Goal: Task Accomplishment & Management: Use online tool/utility

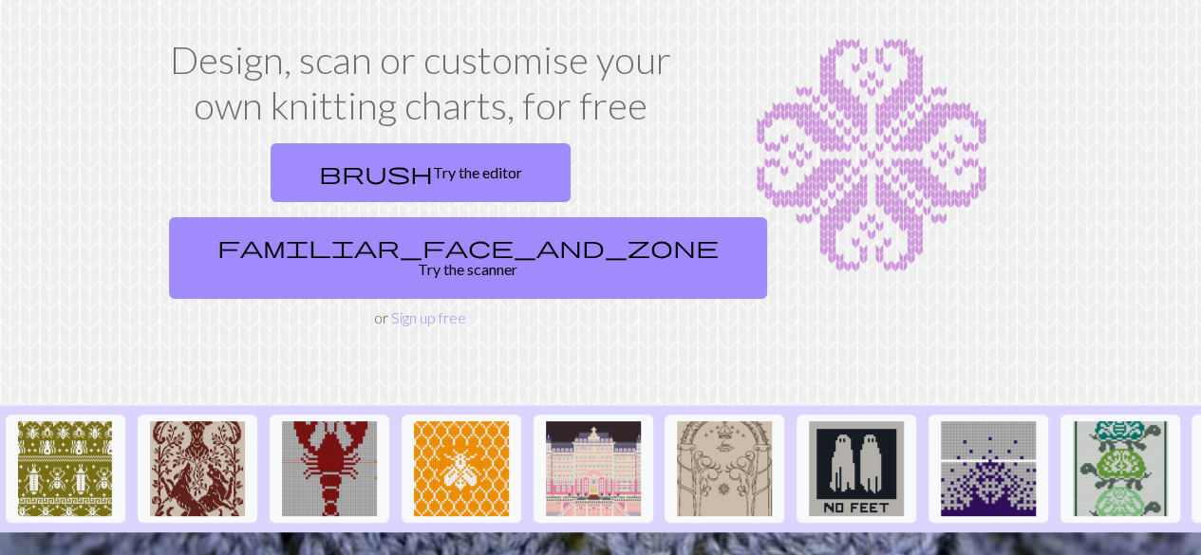
scroll to position [95, 0]
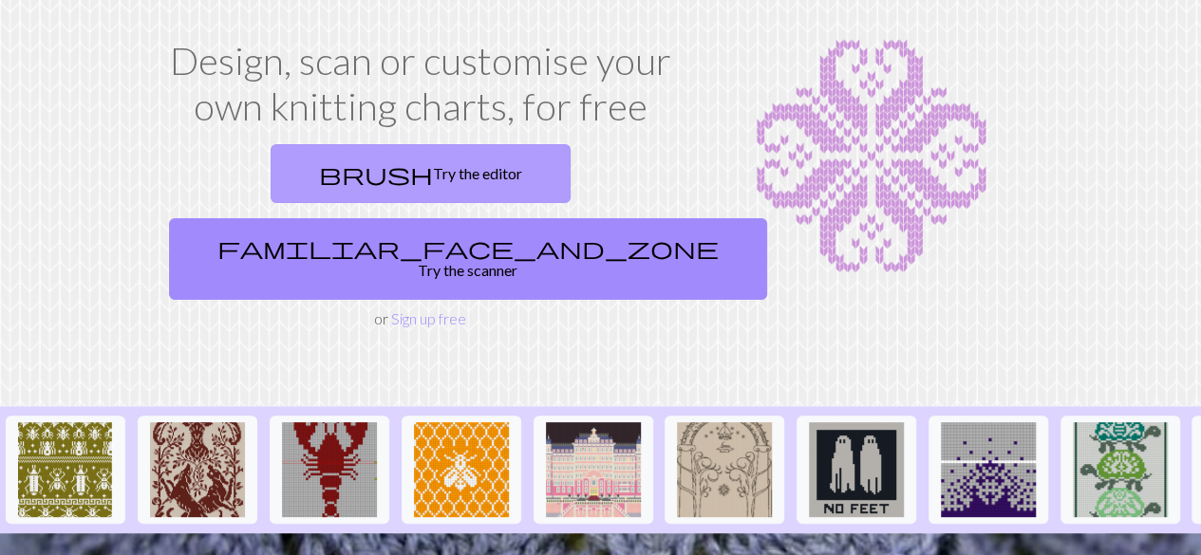
click at [271, 157] on link "brush Try the editor" at bounding box center [421, 173] width 300 height 59
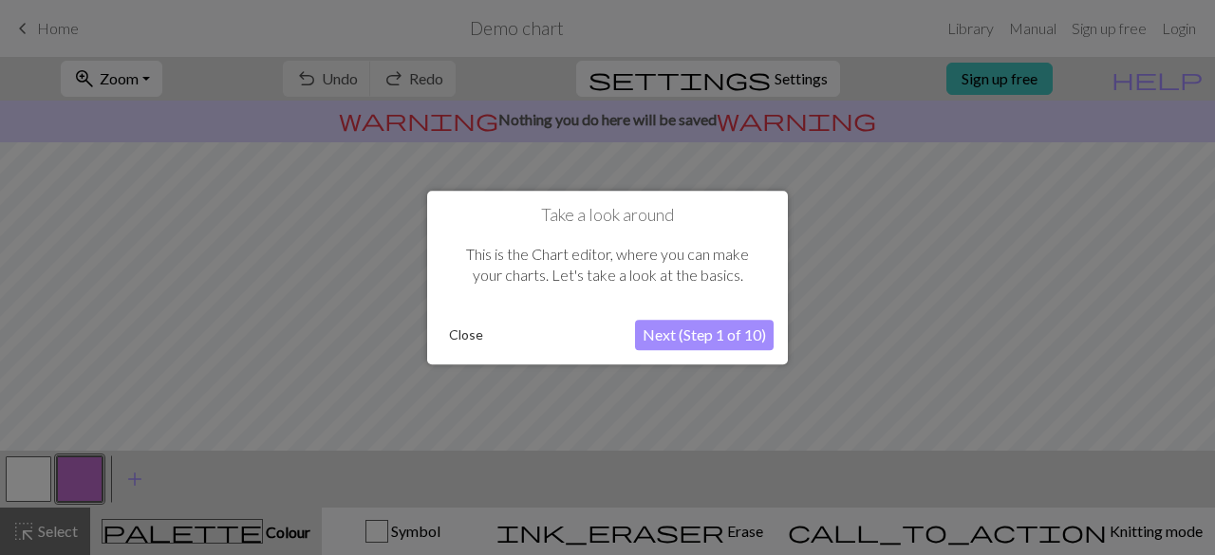
click at [475, 337] on button "Close" at bounding box center [465, 335] width 49 height 28
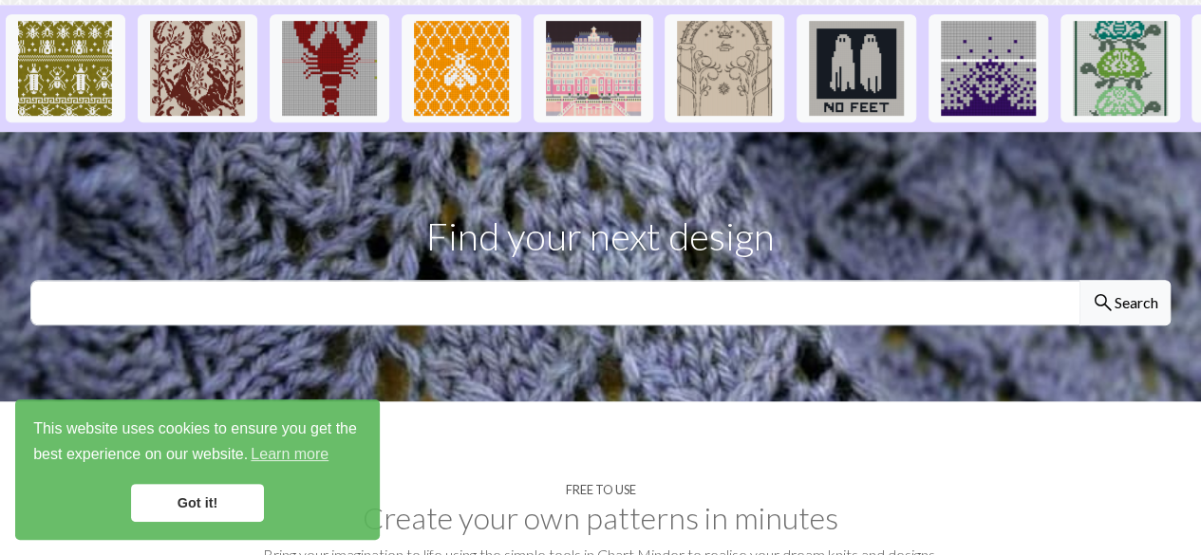
scroll to position [499, 0]
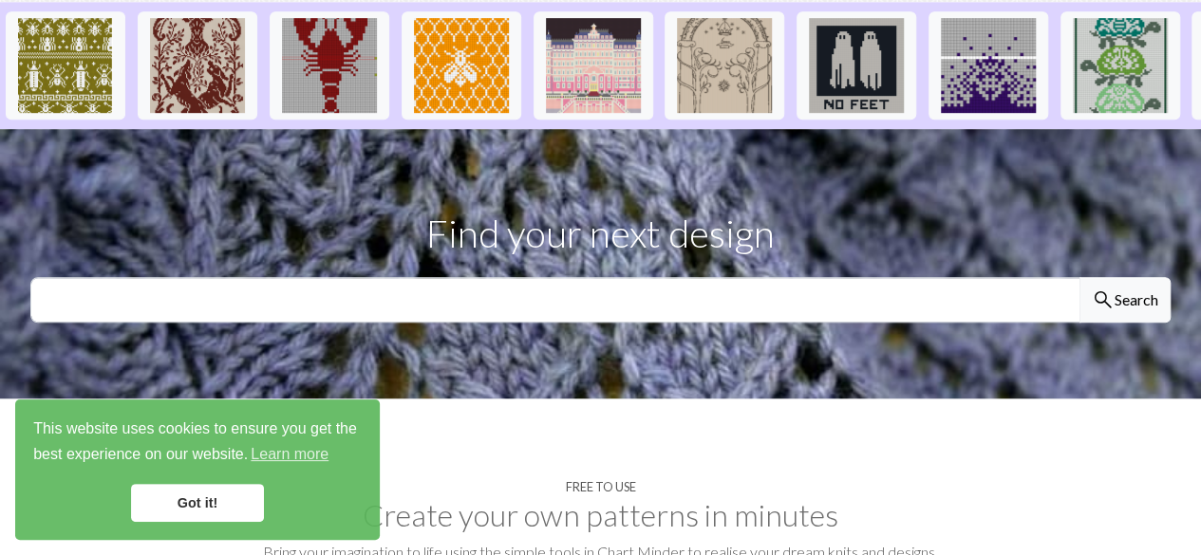
click at [192, 511] on link "Got it!" at bounding box center [197, 503] width 133 height 38
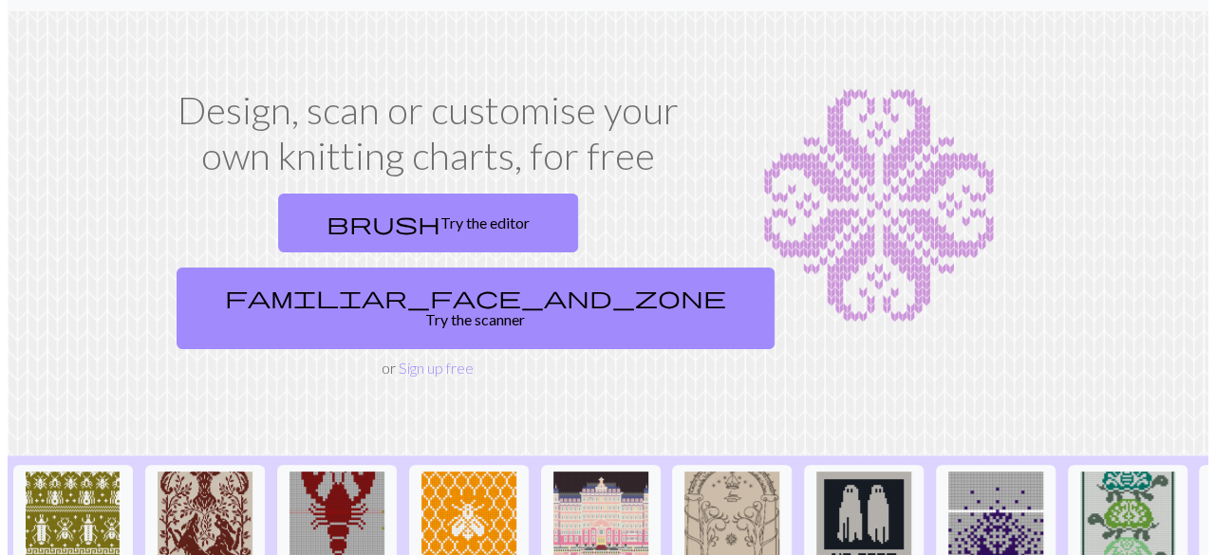
scroll to position [0, 0]
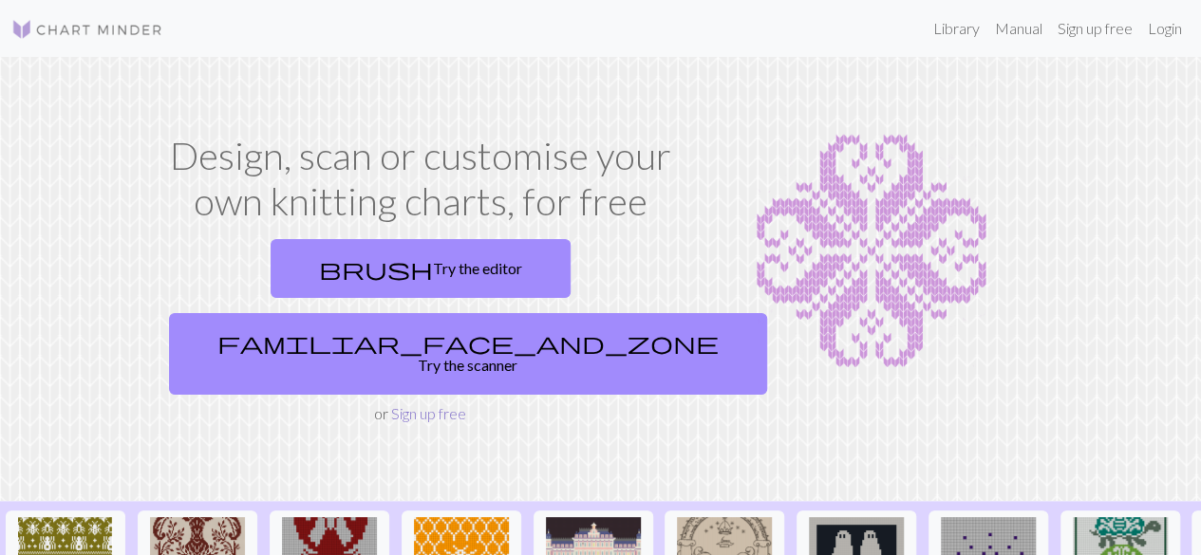
click at [438, 404] on link "Sign up free" at bounding box center [428, 413] width 75 height 18
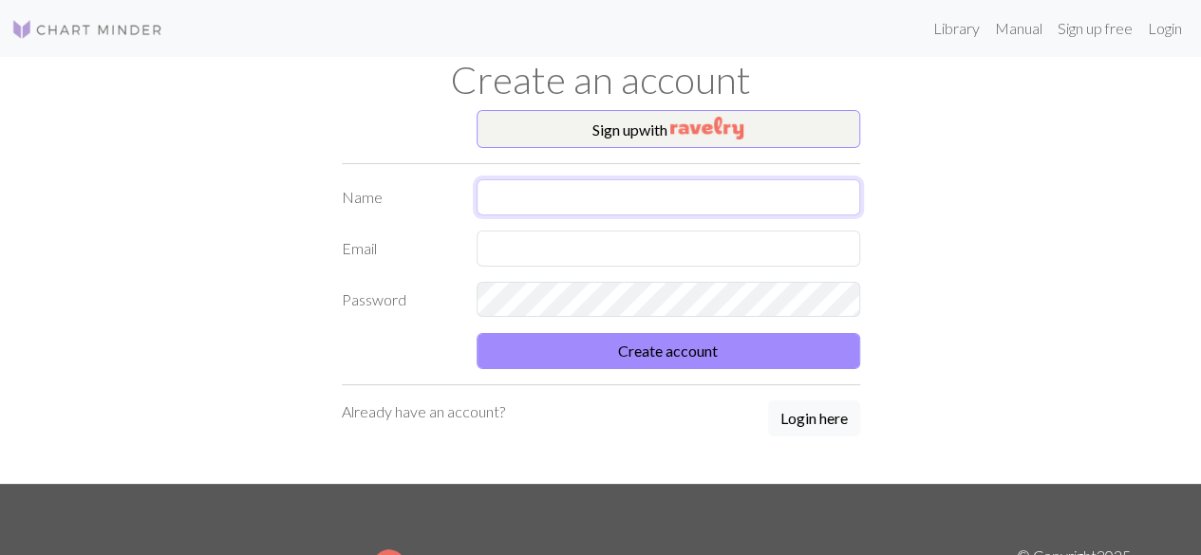
click at [566, 200] on input "text" at bounding box center [668, 197] width 383 height 36
type input "[PERSON_NAME]"
click at [590, 252] on input "text" at bounding box center [668, 249] width 383 height 36
type input "[EMAIL_ADDRESS][DOMAIN_NAME]"
click at [412, 309] on div "Password" at bounding box center [600, 300] width 541 height 36
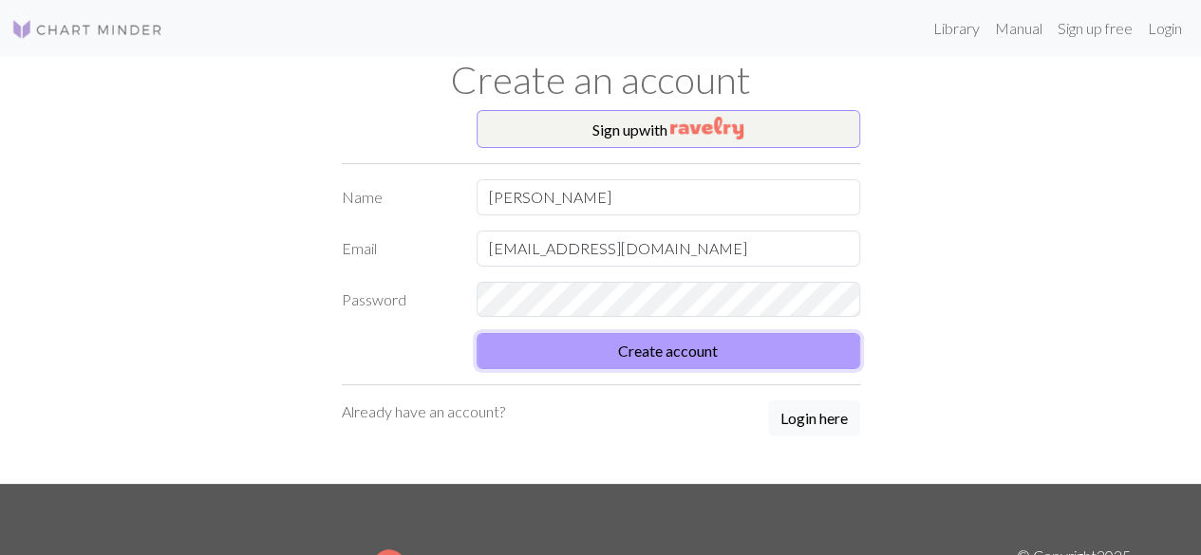
click at [666, 354] on button "Create account" at bounding box center [668, 351] width 383 height 36
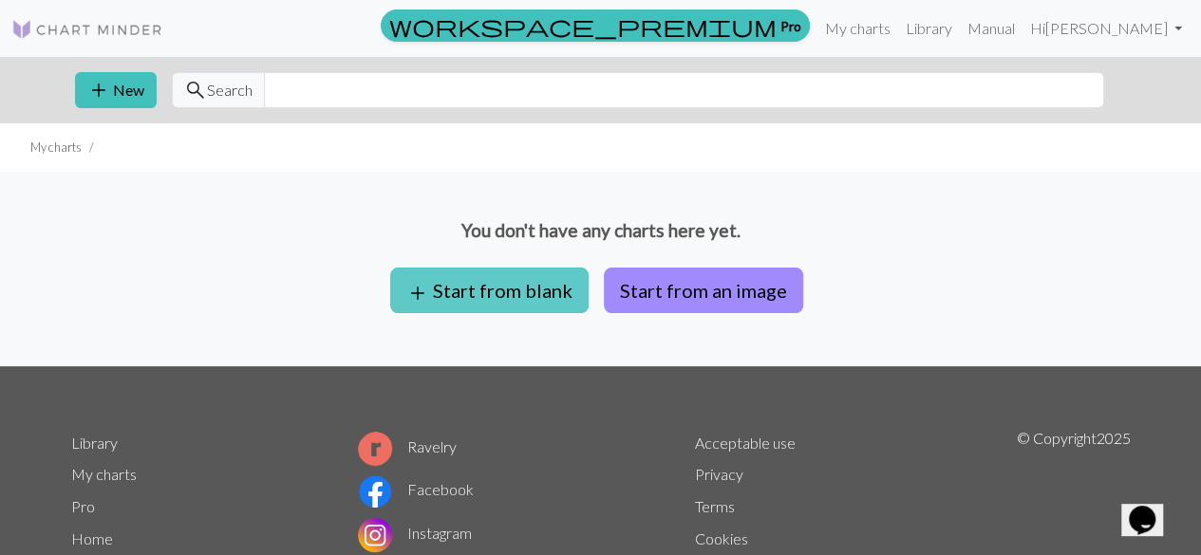
click at [495, 284] on button "add Start from blank" at bounding box center [489, 291] width 198 height 46
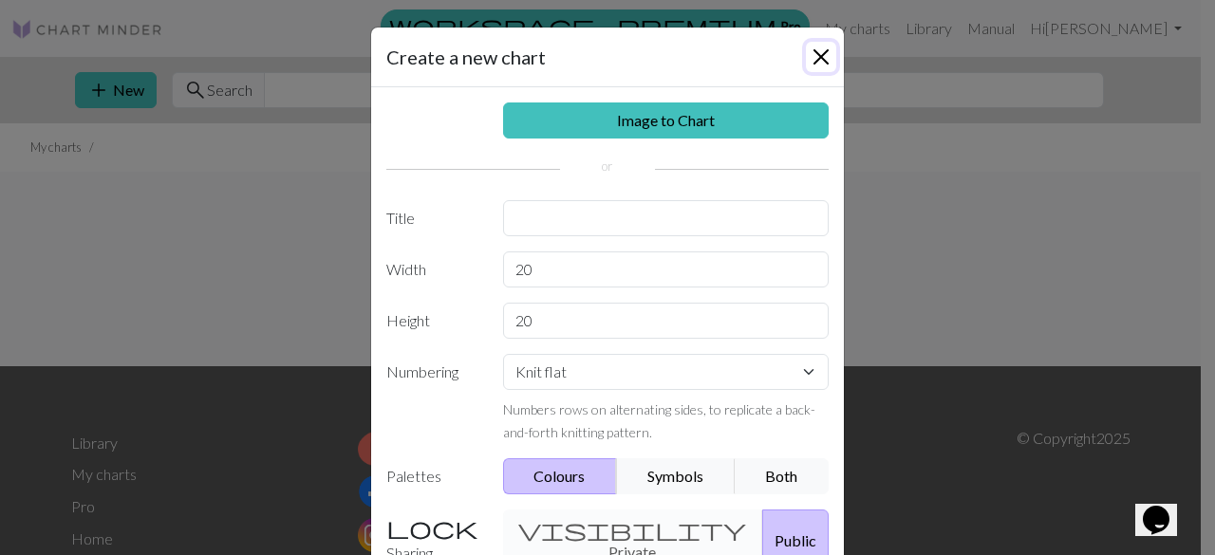
click at [825, 50] on button "Close" at bounding box center [821, 57] width 30 height 30
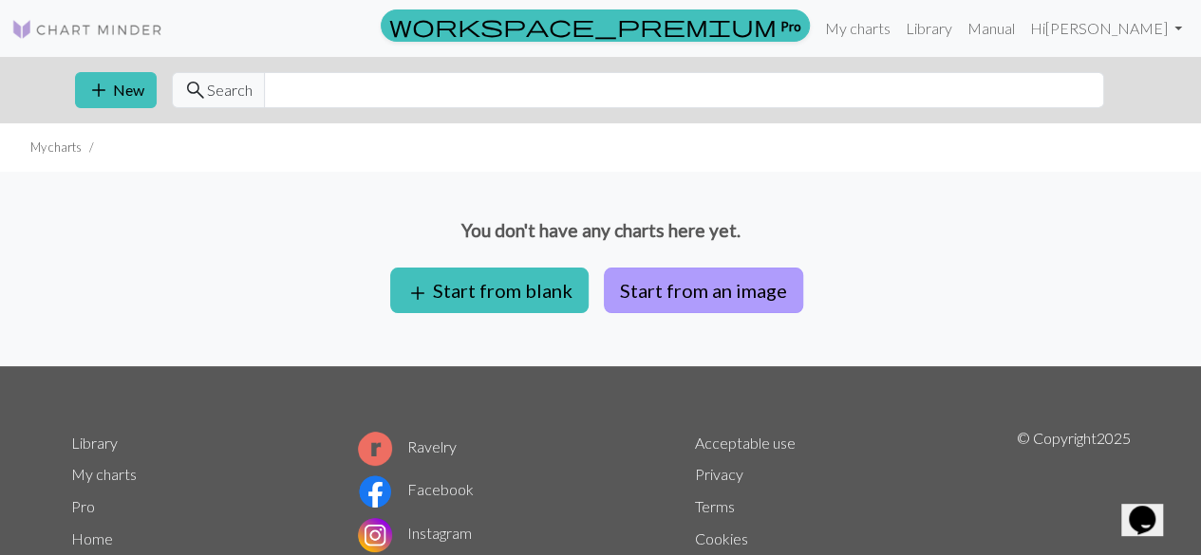
click at [689, 290] on button "Start from an image" at bounding box center [703, 291] width 199 height 46
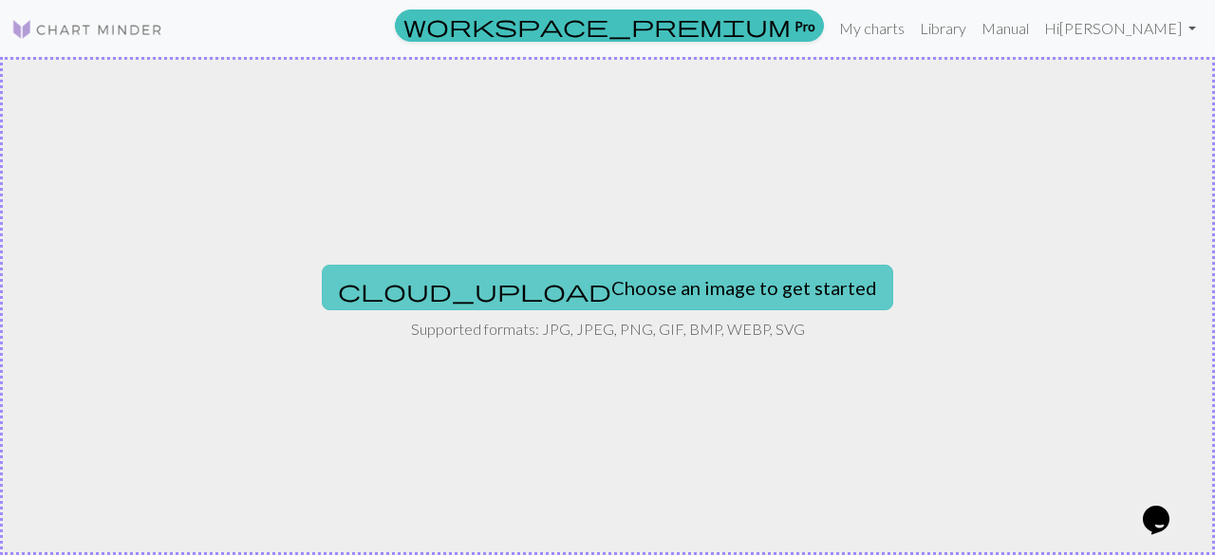
click at [636, 295] on button "cloud_upload Choose an image to get started" at bounding box center [607, 288] width 571 height 46
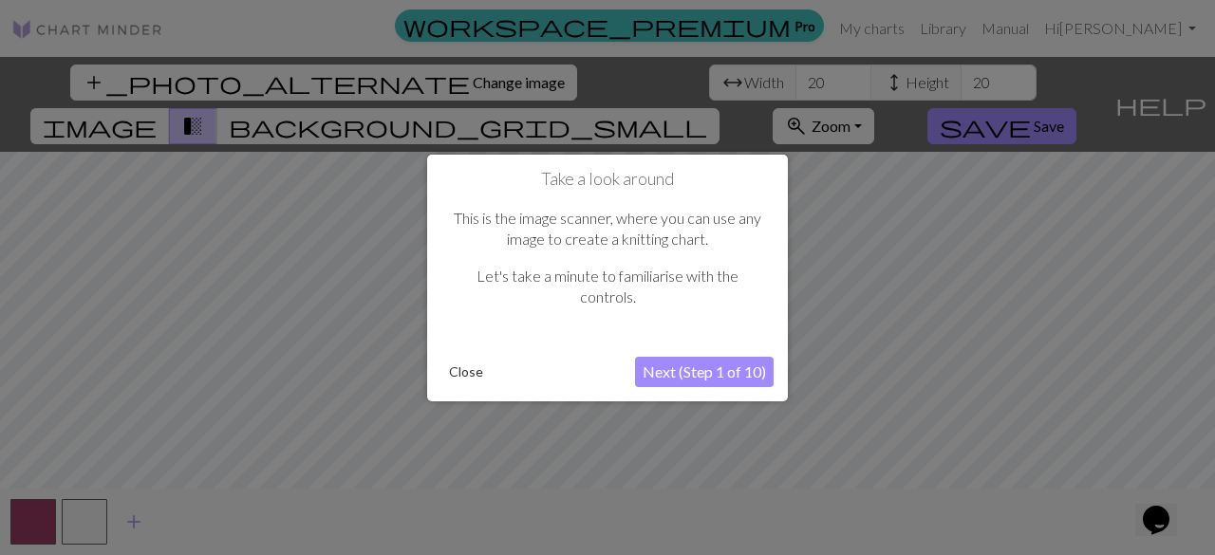
click at [462, 377] on button "Close" at bounding box center [465, 372] width 49 height 28
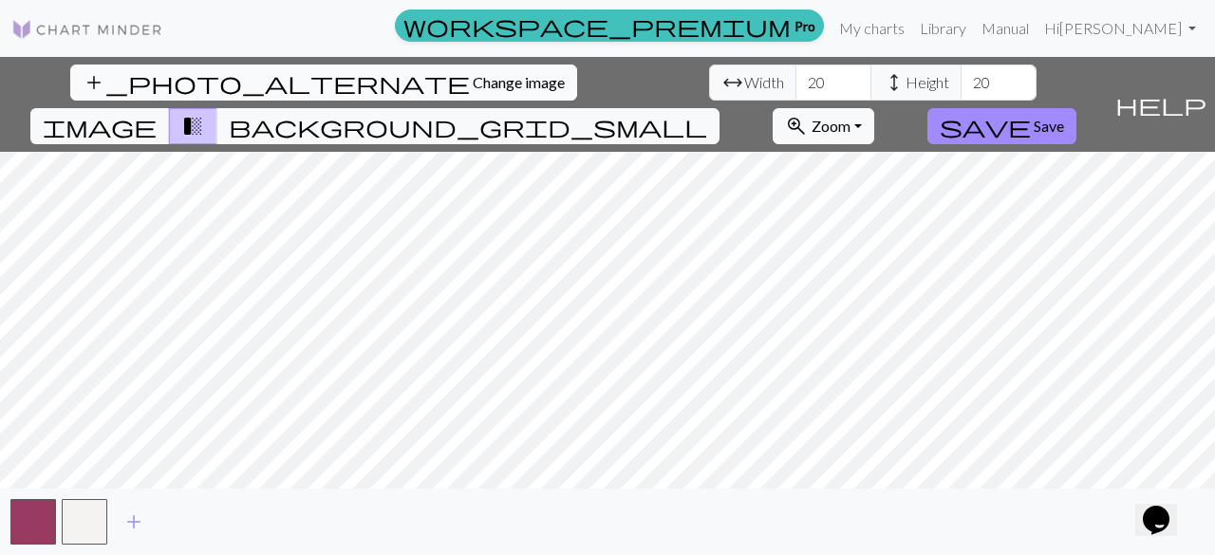
click at [120, 94] on button "add_photo_alternate Change image" at bounding box center [323, 83] width 507 height 36
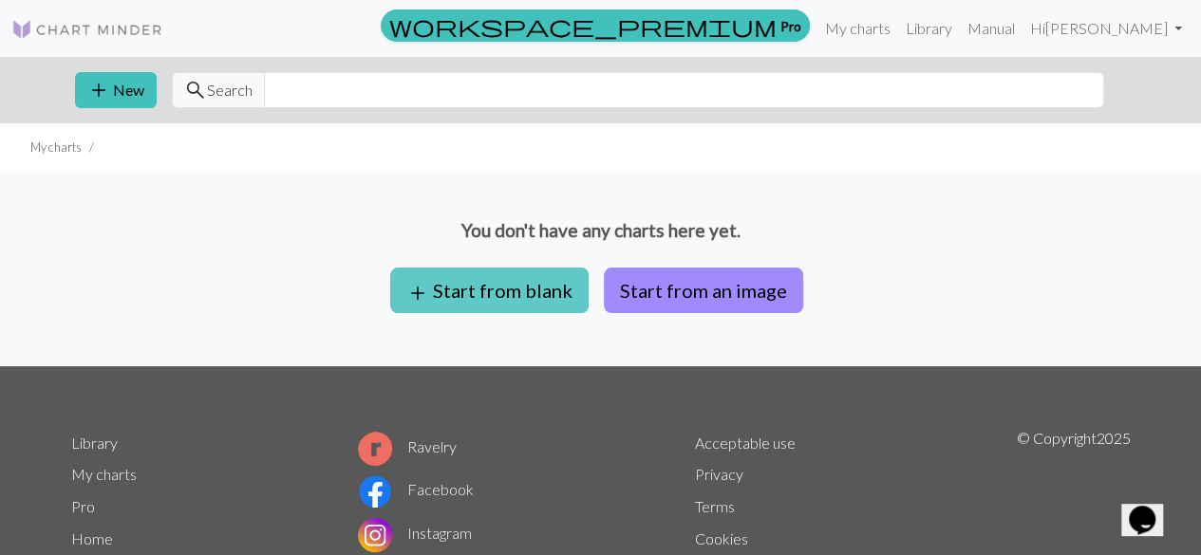
click at [503, 292] on button "add Start from blank" at bounding box center [489, 291] width 198 height 46
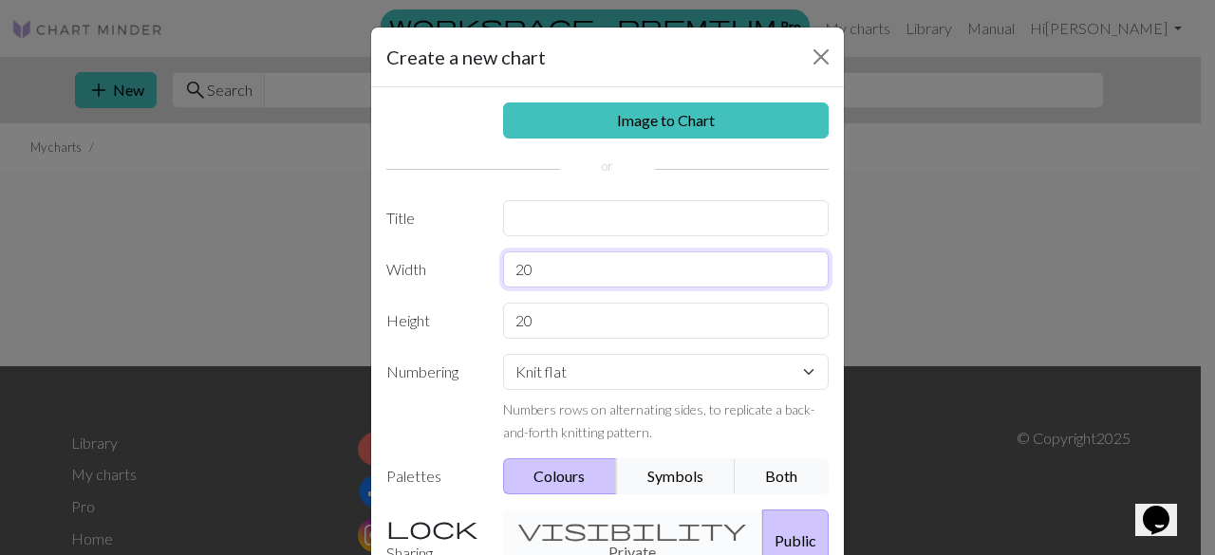
click at [575, 274] on input "20" at bounding box center [666, 270] width 327 height 36
type input "28"
drag, startPoint x: 571, startPoint y: 311, endPoint x: 463, endPoint y: 316, distance: 108.3
click at [463, 316] on div "Height 20" at bounding box center [607, 321] width 465 height 36
type input "57"
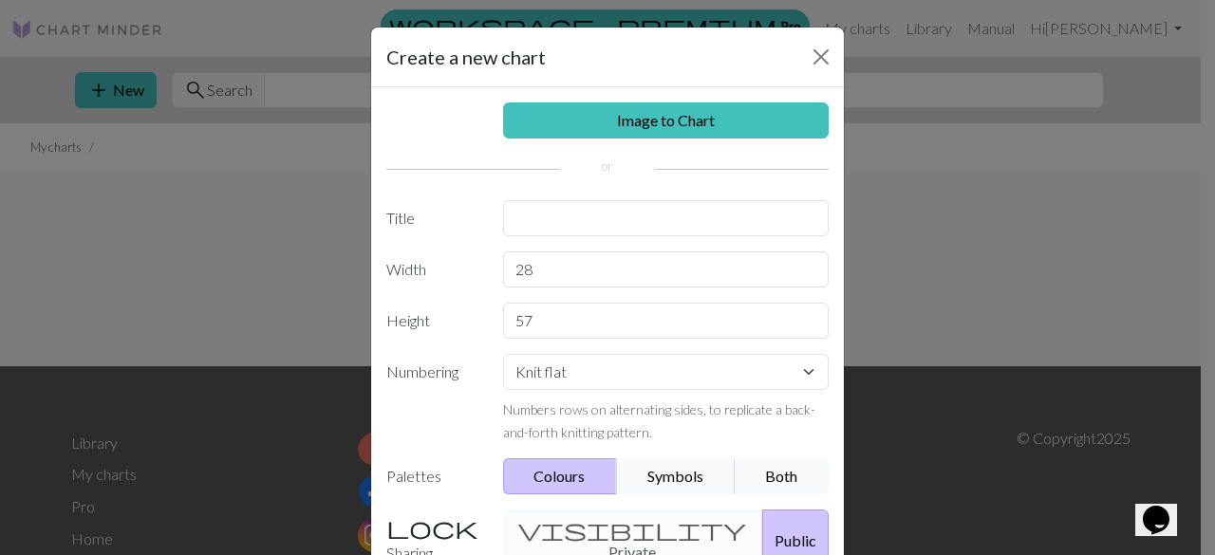
click at [545, 472] on button "Colours" at bounding box center [560, 476] width 115 height 36
click at [621, 532] on div "visibility Private Public" at bounding box center [666, 541] width 349 height 62
click at [582, 527] on div "visibility Private Public" at bounding box center [666, 541] width 349 height 62
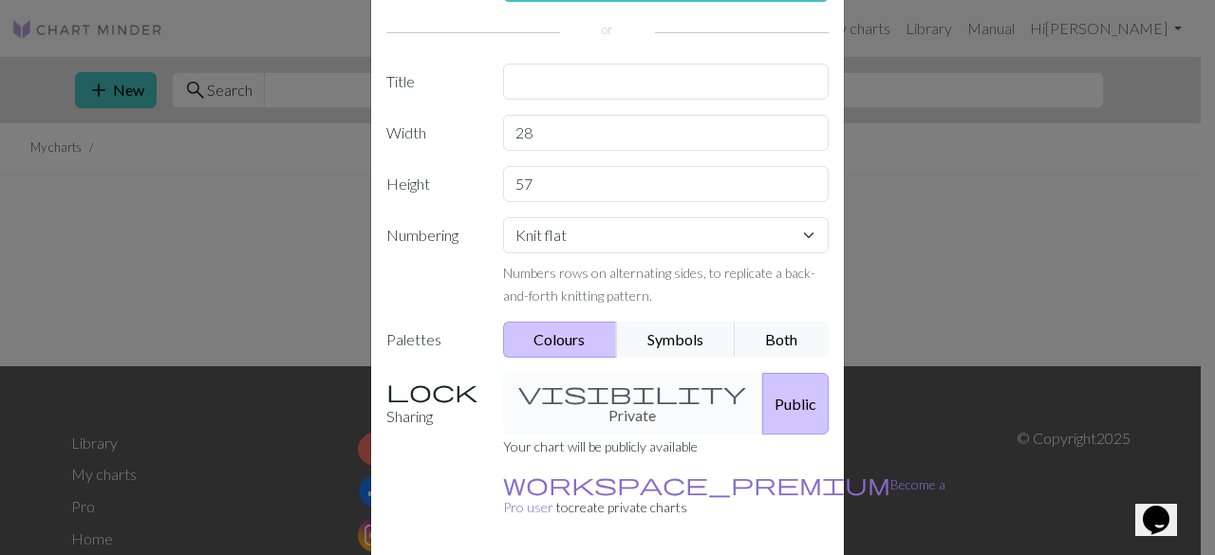
scroll to position [190, 0]
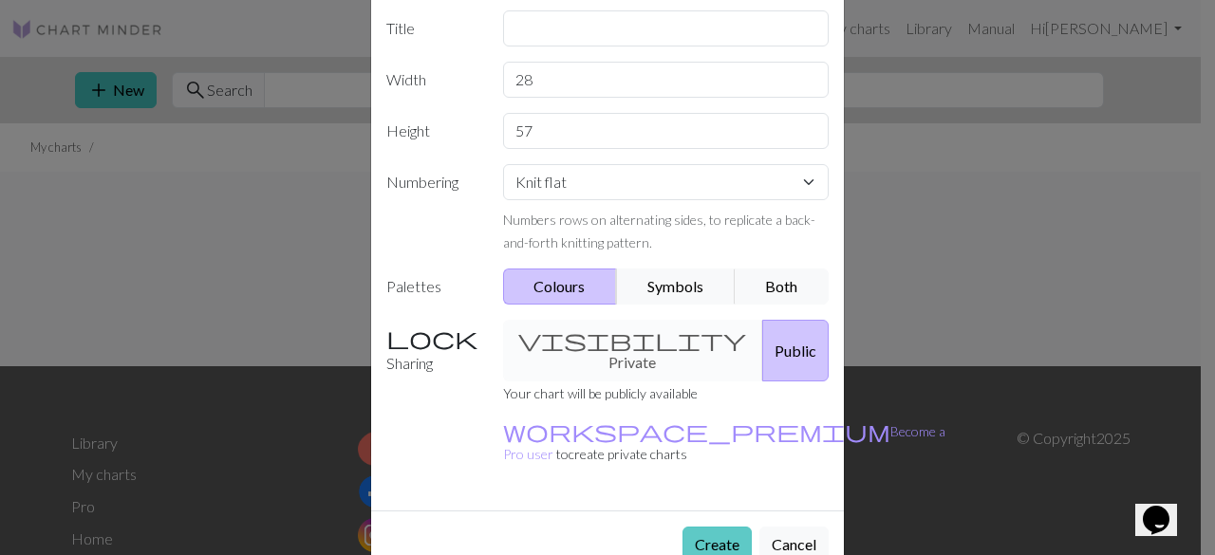
click at [698, 527] on button "Create" at bounding box center [716, 545] width 69 height 36
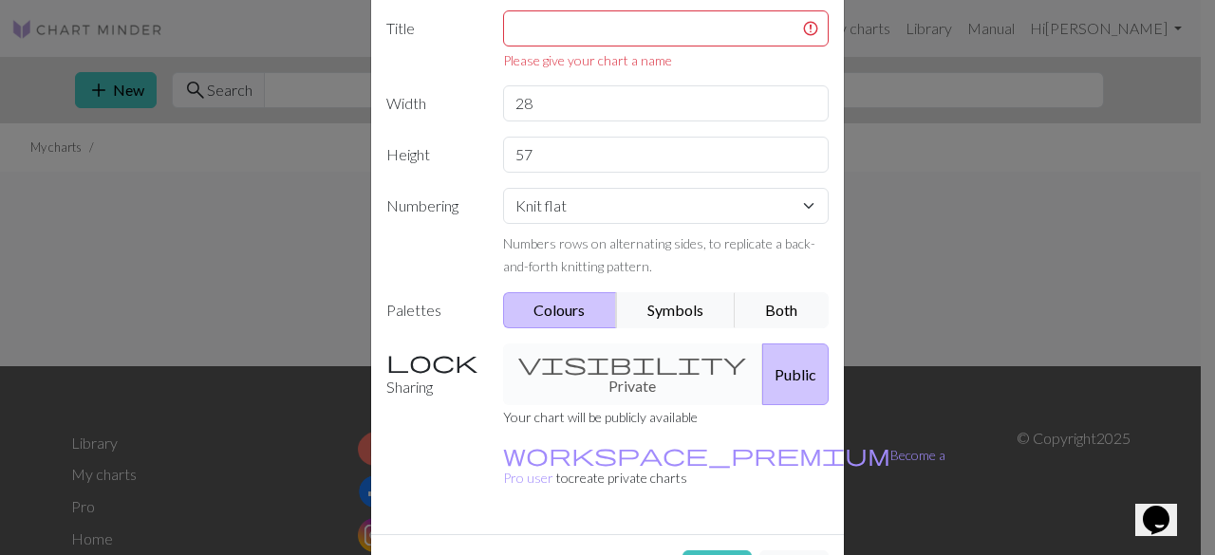
scroll to position [0, 0]
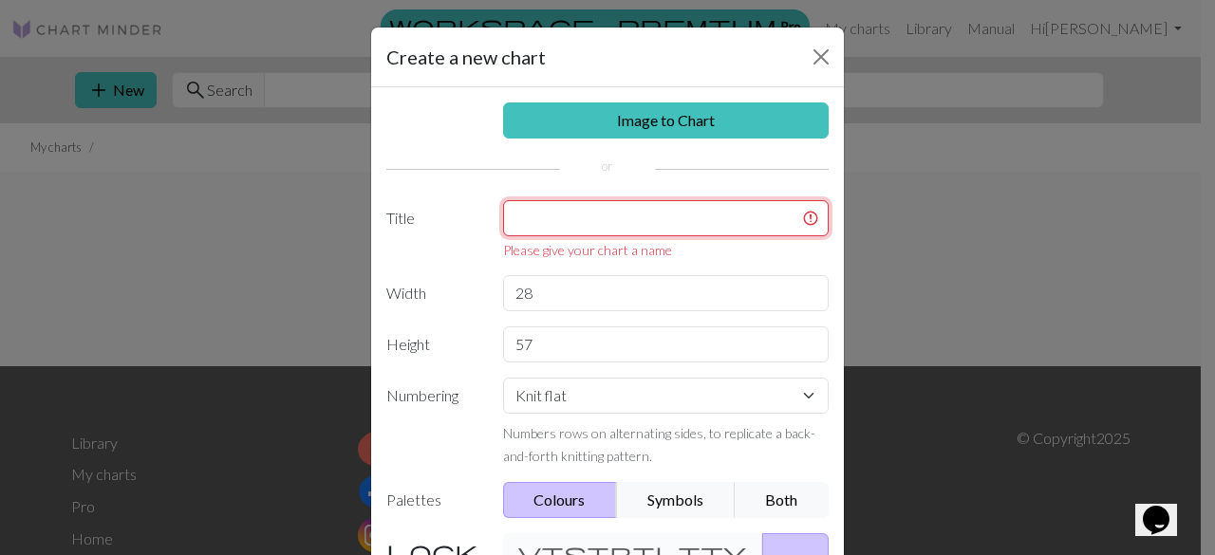
click at [598, 217] on input "text" at bounding box center [666, 218] width 327 height 36
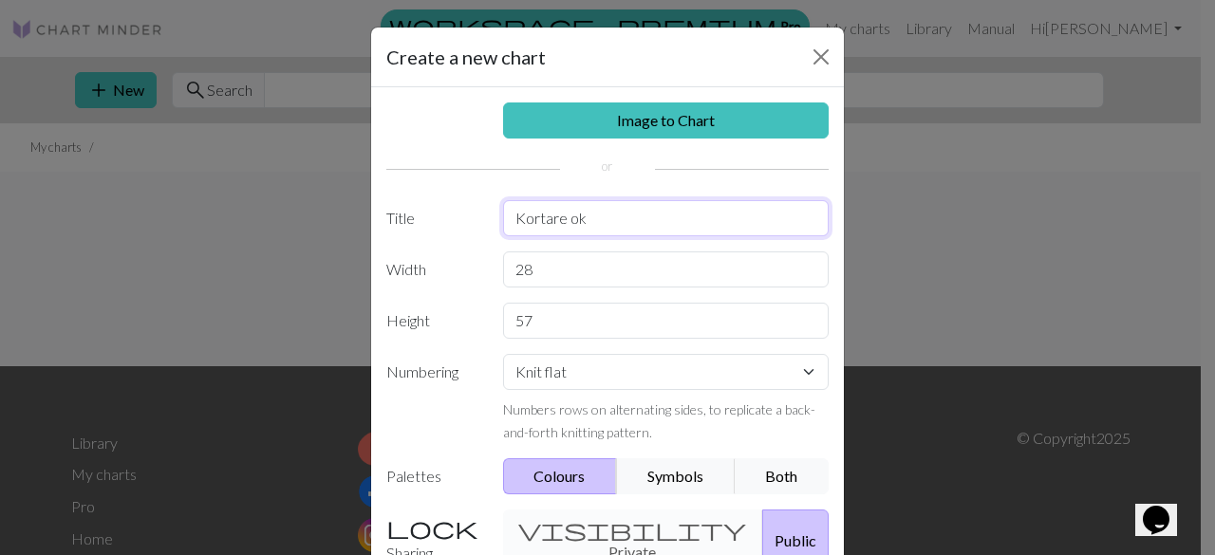
scroll to position [190, 0]
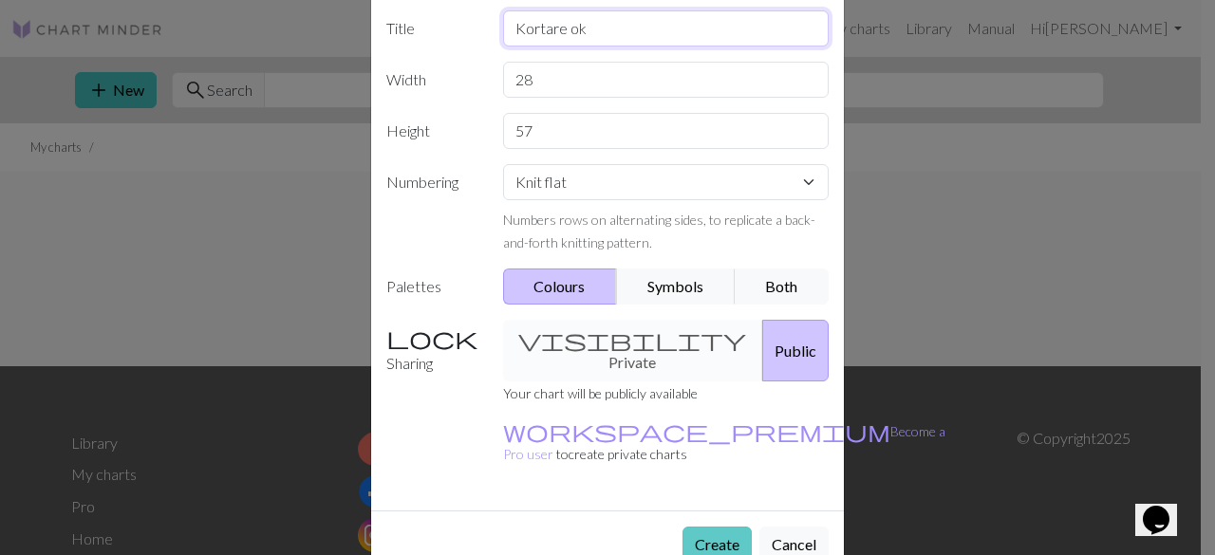
type input "Kortare ok"
click at [702, 527] on button "Create" at bounding box center [716, 545] width 69 height 36
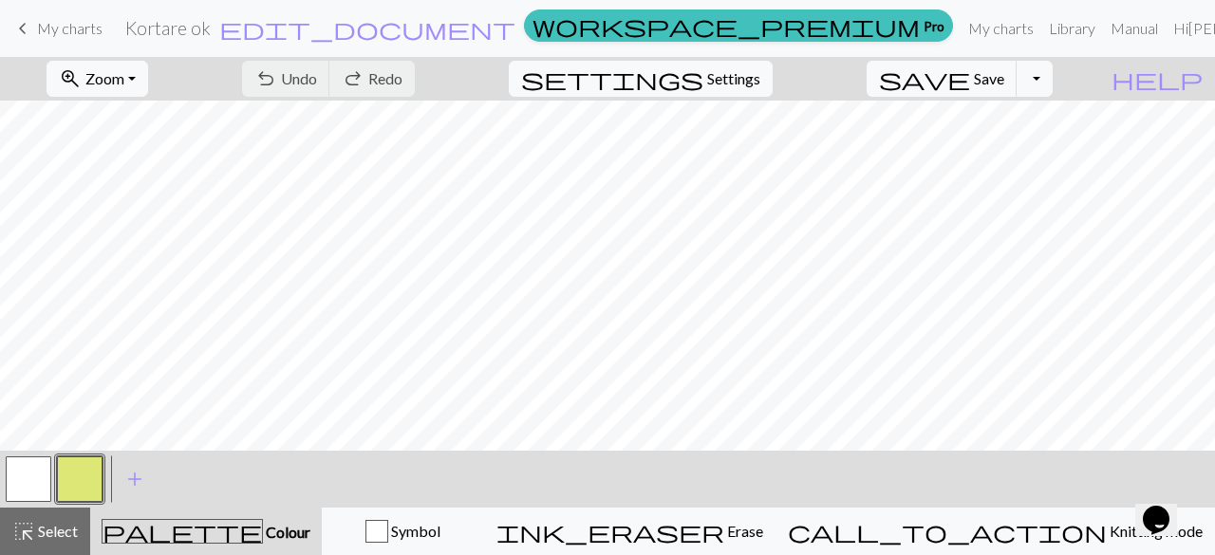
click at [715, 490] on div "< > add Add a colour" at bounding box center [607, 479] width 1215 height 57
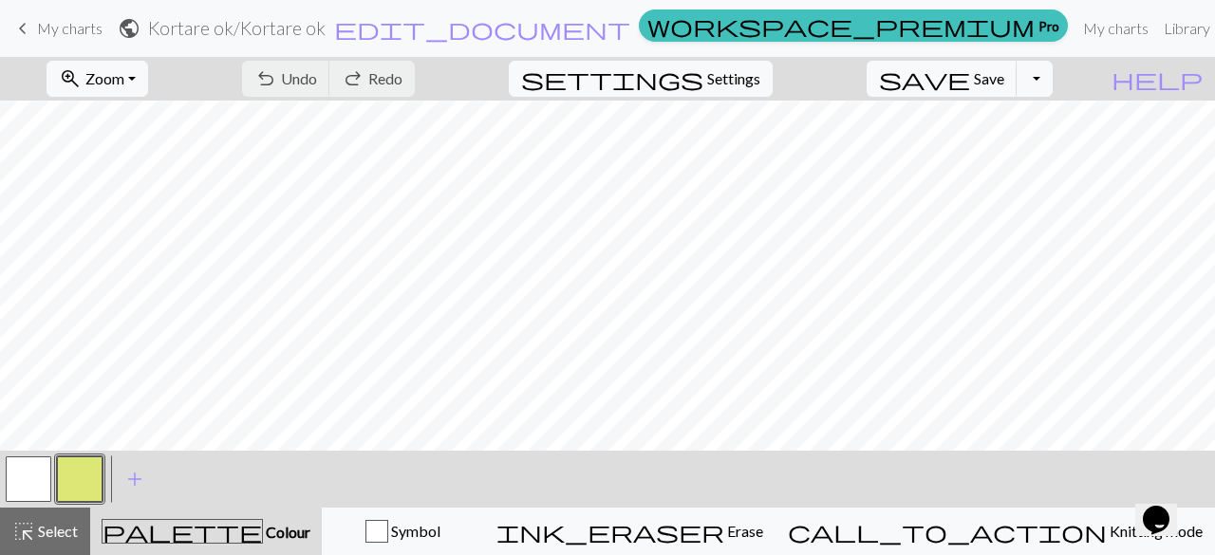
scroll to position [663, 0]
click at [1053, 82] on button "Toggle Dropdown" at bounding box center [1035, 79] width 36 height 36
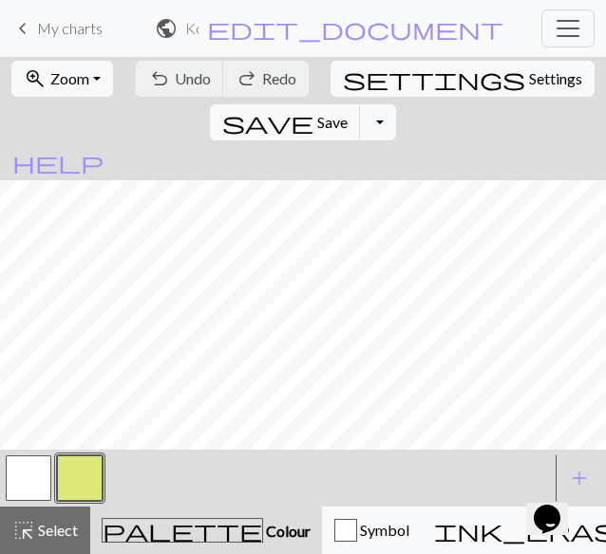
scroll to position [832, 0]
click at [92, 474] on button "button" at bounding box center [80, 479] width 46 height 46
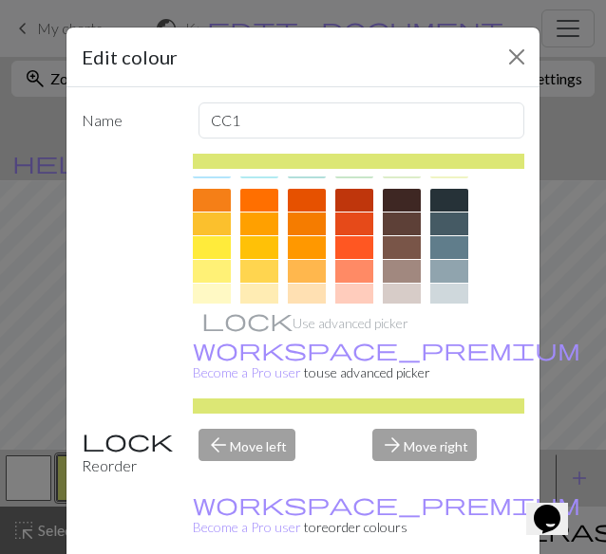
scroll to position [250, 0]
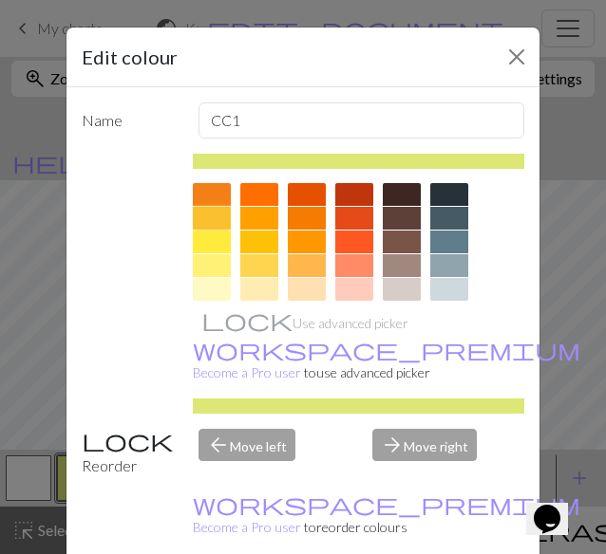
click at [204, 217] on div at bounding box center [212, 218] width 38 height 23
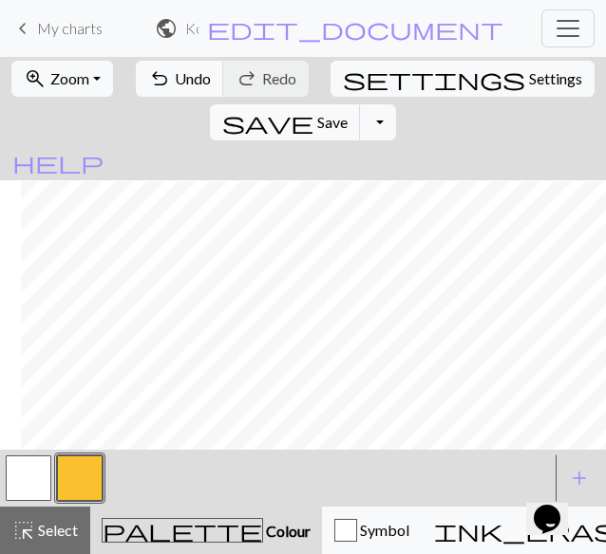
scroll to position [832, 215]
drag, startPoint x: 146, startPoint y: 436, endPoint x: 175, endPoint y: 64, distance: 373.2
click at [175, 64] on button "undo Undo Undo" at bounding box center [180, 79] width 88 height 36
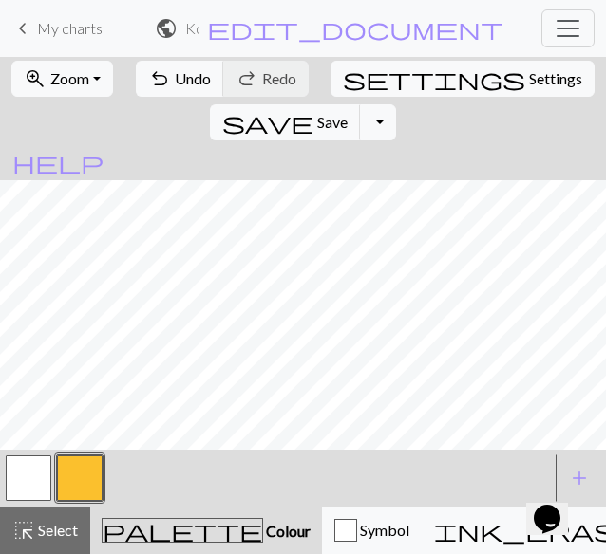
scroll to position [832, 0]
click at [159, 79] on button "undo Undo Undo" at bounding box center [180, 79] width 88 height 36
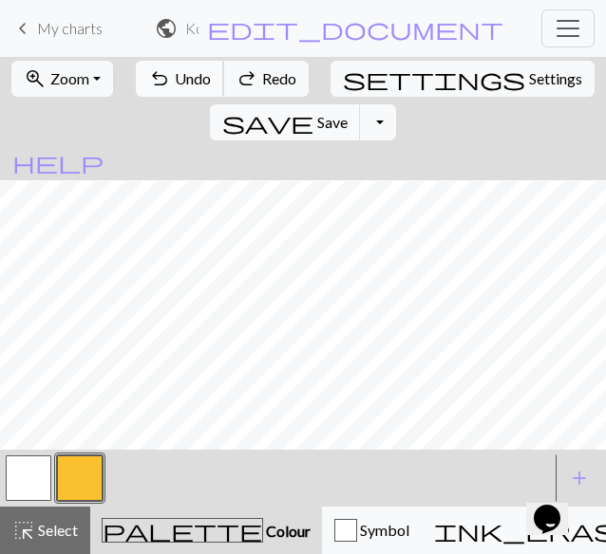
click at [159, 79] on button "undo Undo Undo" at bounding box center [180, 79] width 88 height 36
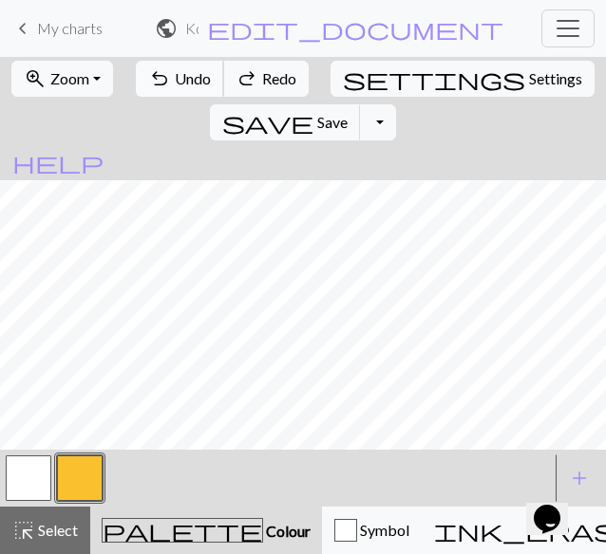
click at [159, 79] on button "undo Undo Undo" at bounding box center [180, 79] width 88 height 36
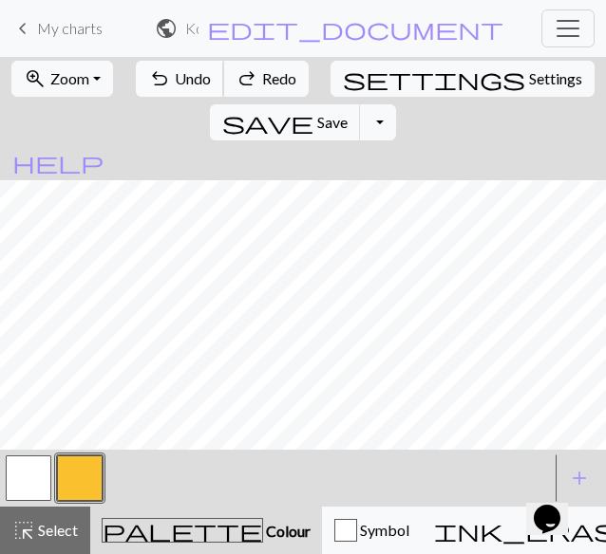
click at [159, 79] on button "undo Undo Undo" at bounding box center [180, 79] width 88 height 36
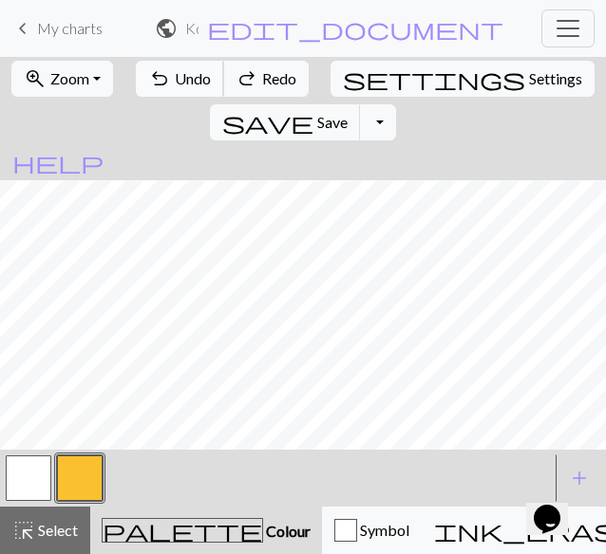
click at [159, 79] on button "undo Undo Undo" at bounding box center [180, 79] width 88 height 36
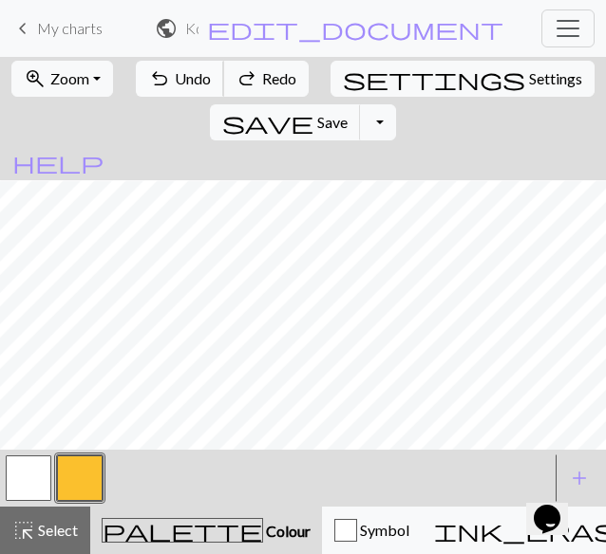
click at [159, 79] on button "undo Undo Undo" at bounding box center [180, 79] width 88 height 36
click at [75, 477] on button "button" at bounding box center [80, 479] width 46 height 46
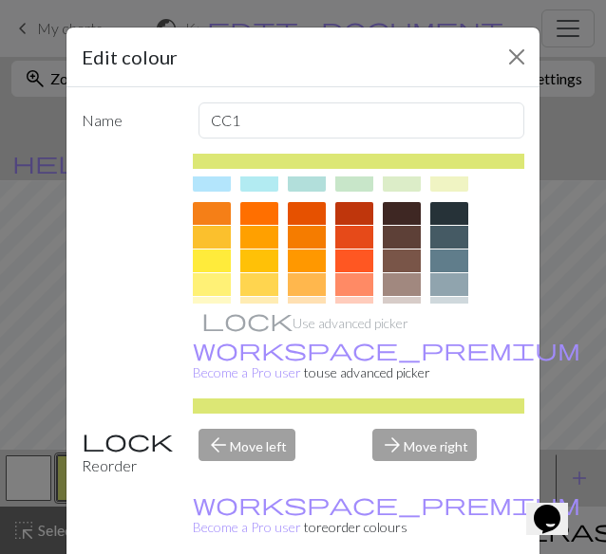
scroll to position [229, 0]
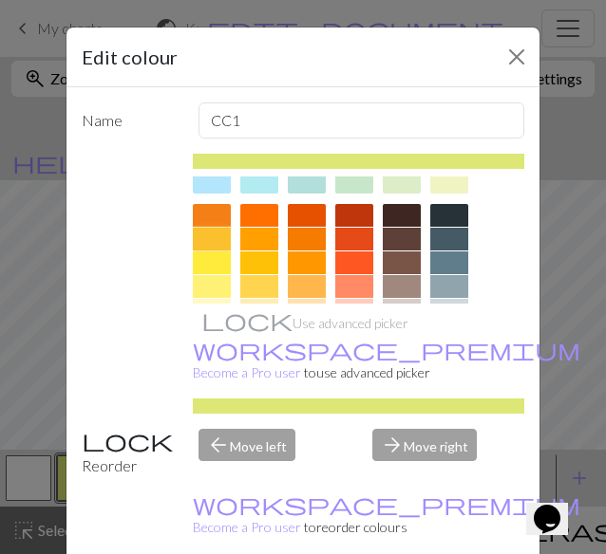
click at [210, 236] on div at bounding box center [212, 239] width 38 height 23
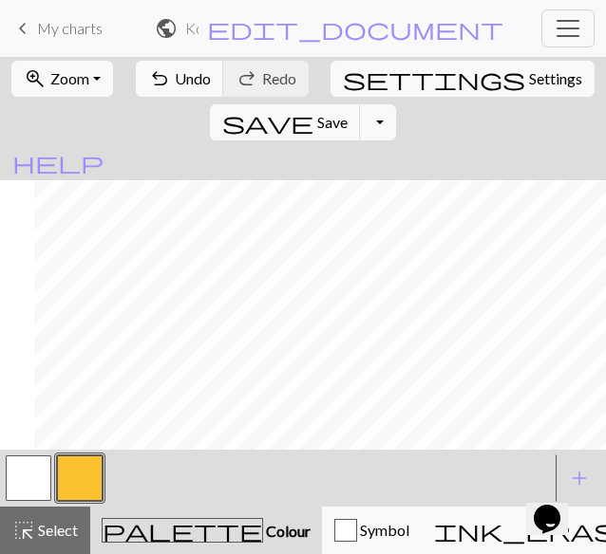
scroll to position [832, 212]
click at [178, 73] on span "Undo" at bounding box center [193, 78] width 36 height 18
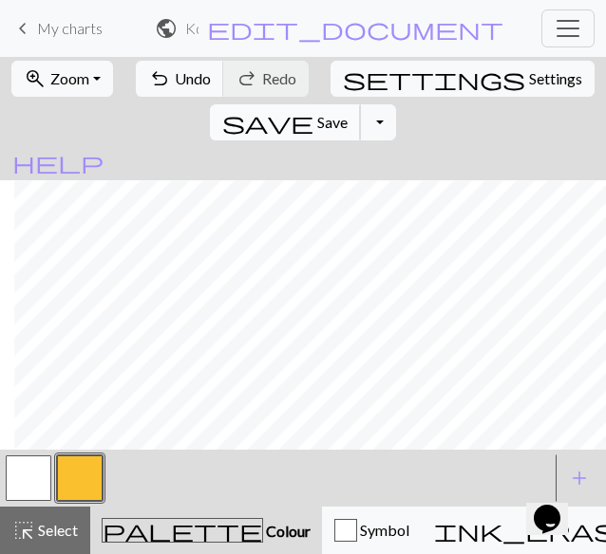
click at [347, 113] on span "Save" at bounding box center [332, 122] width 30 height 18
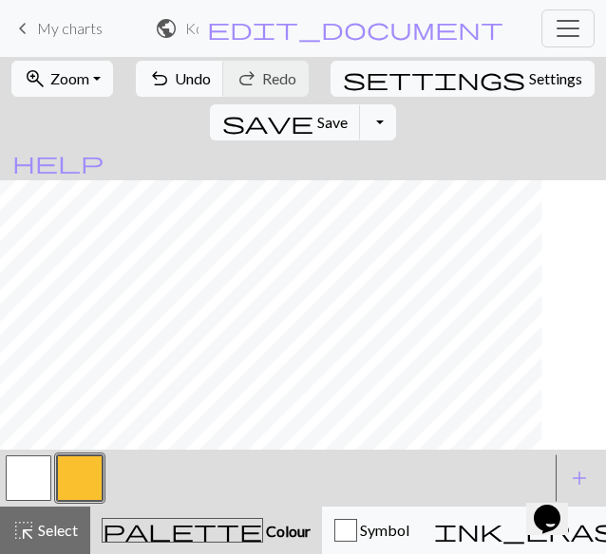
scroll to position [691, 0]
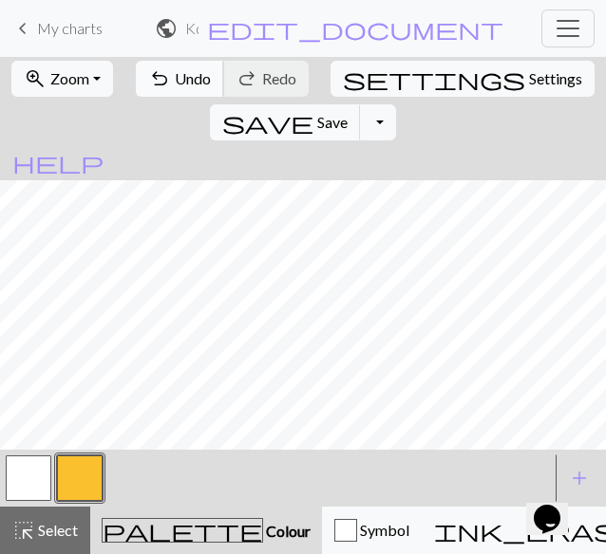
click at [159, 78] on span "undo" at bounding box center [159, 78] width 23 height 27
click at [361, 104] on button "save Save Save" at bounding box center [285, 122] width 151 height 36
